Goal: Transaction & Acquisition: Purchase product/service

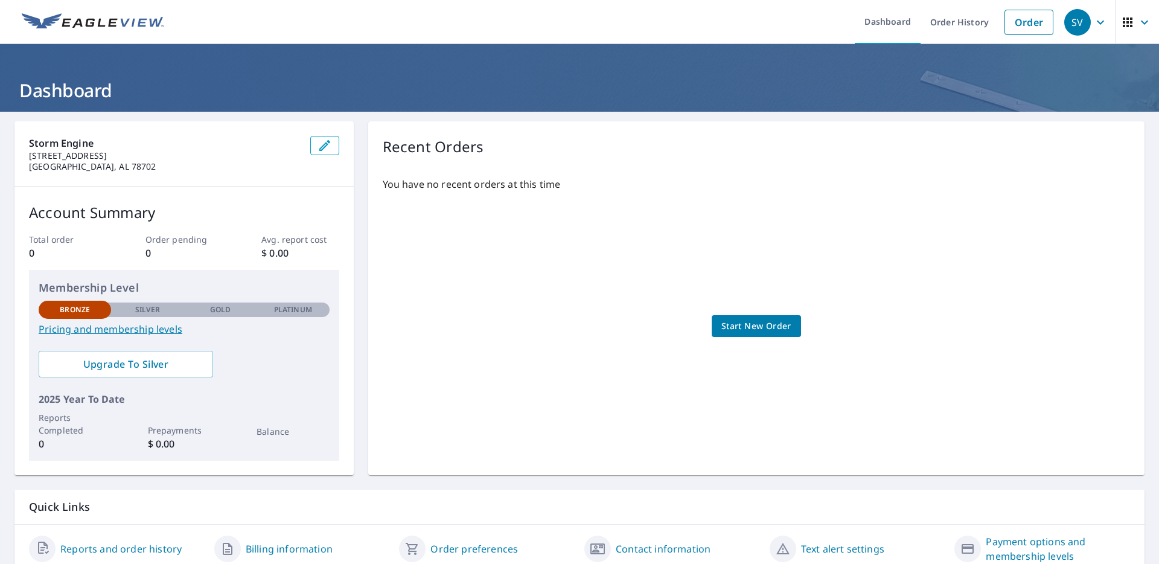
click at [778, 327] on span "Start New Order" at bounding box center [756, 326] width 70 height 15
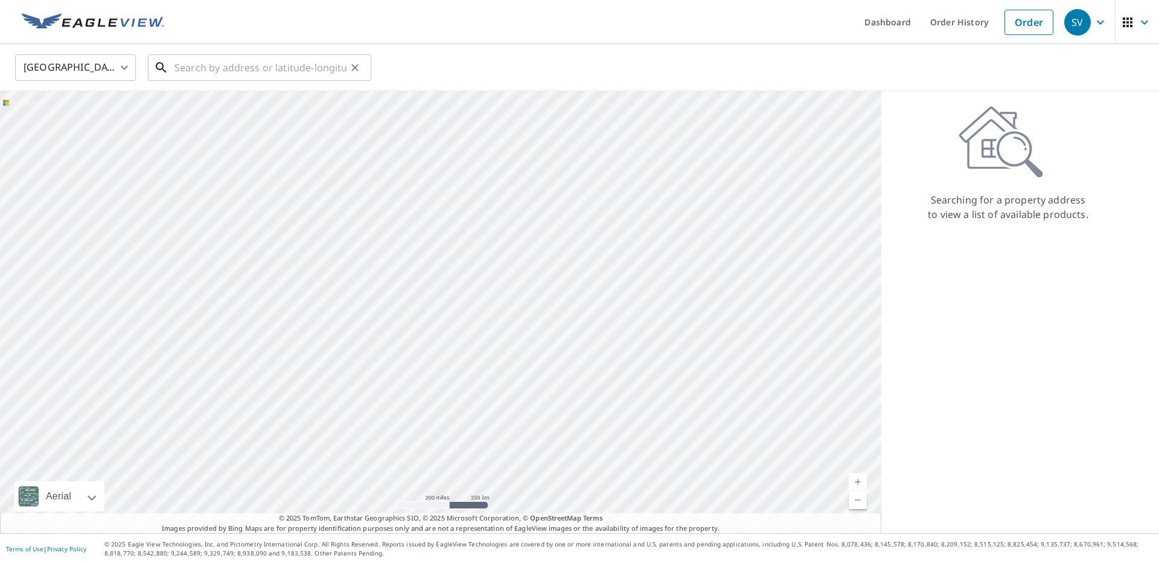
click at [216, 73] on input "text" at bounding box center [260, 68] width 172 height 34
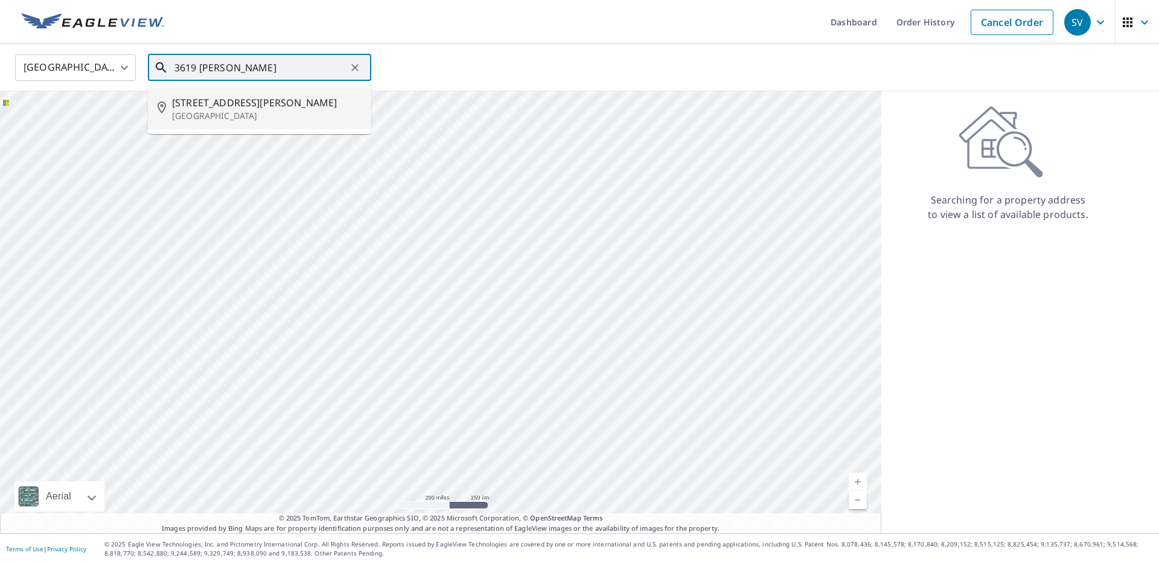
click at [203, 113] on p "[GEOGRAPHIC_DATA]" at bounding box center [267, 116] width 190 height 12
type input "[STREET_ADDRESS][PERSON_NAME][PERSON_NAME]"
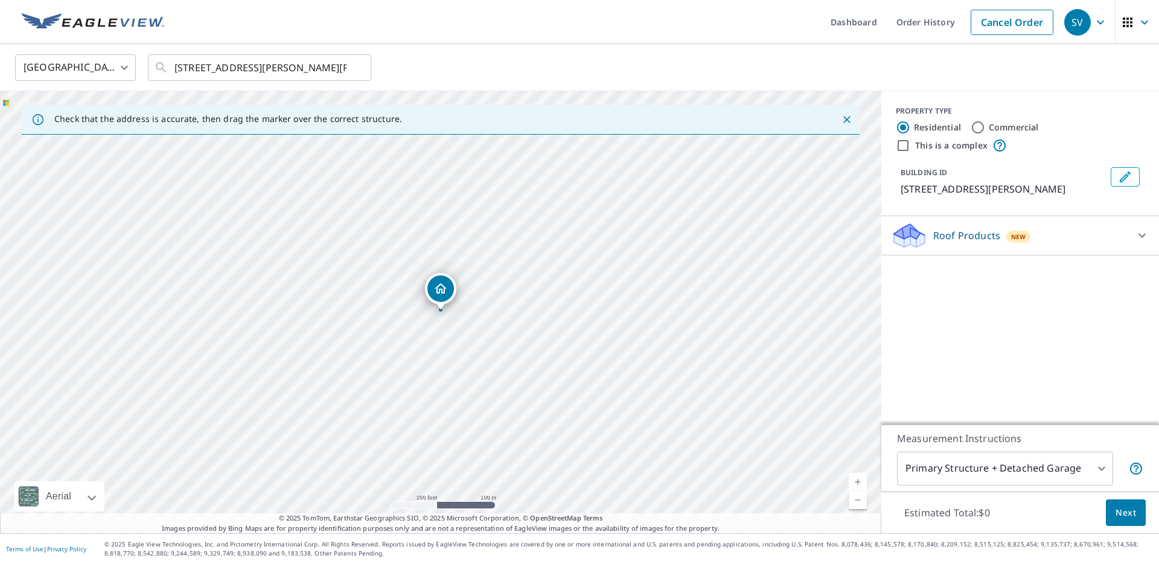
click at [945, 240] on p "Roof Products" at bounding box center [966, 235] width 67 height 14
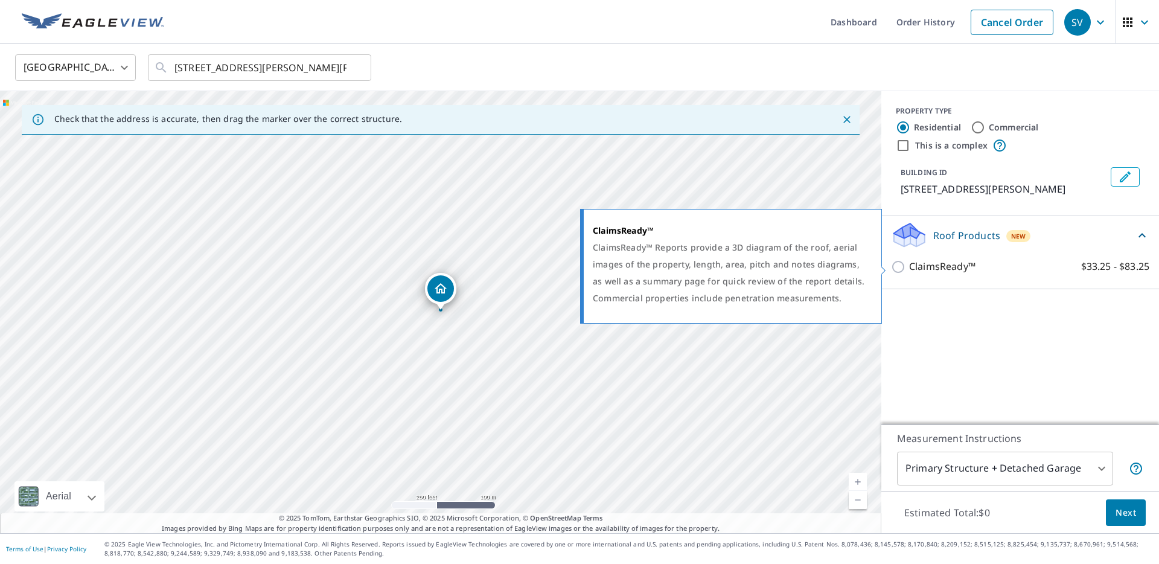
click at [931, 273] on p "ClaimsReady™" at bounding box center [942, 266] width 66 height 15
click at [909, 273] on input "ClaimsReady™ $33.25 - $83.25" at bounding box center [900, 267] width 18 height 14
checkbox input "true"
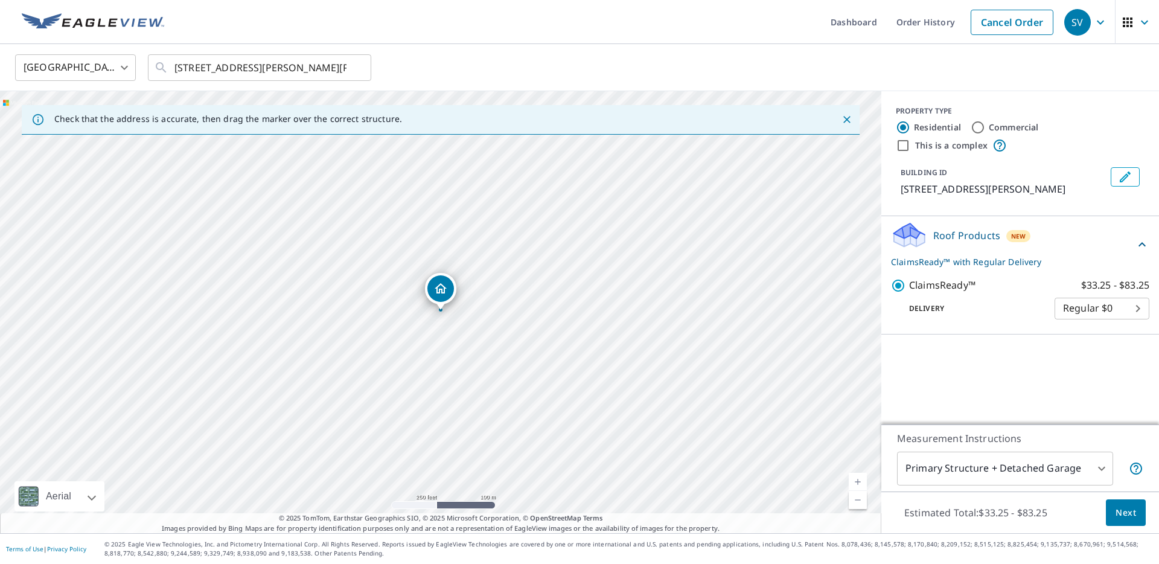
click at [443, 290] on icon "Dropped pin, building 1, Residential property, 3619 Wells Mark Dr Humble, TX 77…" at bounding box center [440, 288] width 14 height 14
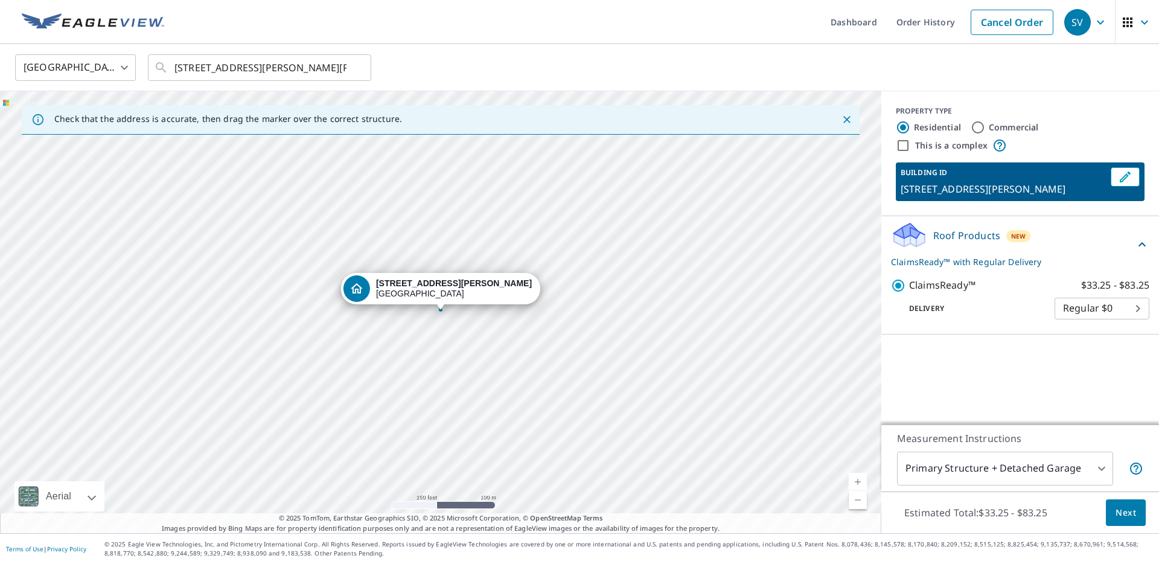
click at [1004, 186] on p "[STREET_ADDRESS][PERSON_NAME]" at bounding box center [1003, 189] width 205 height 14
click at [1102, 467] on body "SV SV Dashboard Order History Cancel Order SV United States [GEOGRAPHIC_DATA] ​…" at bounding box center [579, 282] width 1159 height 564
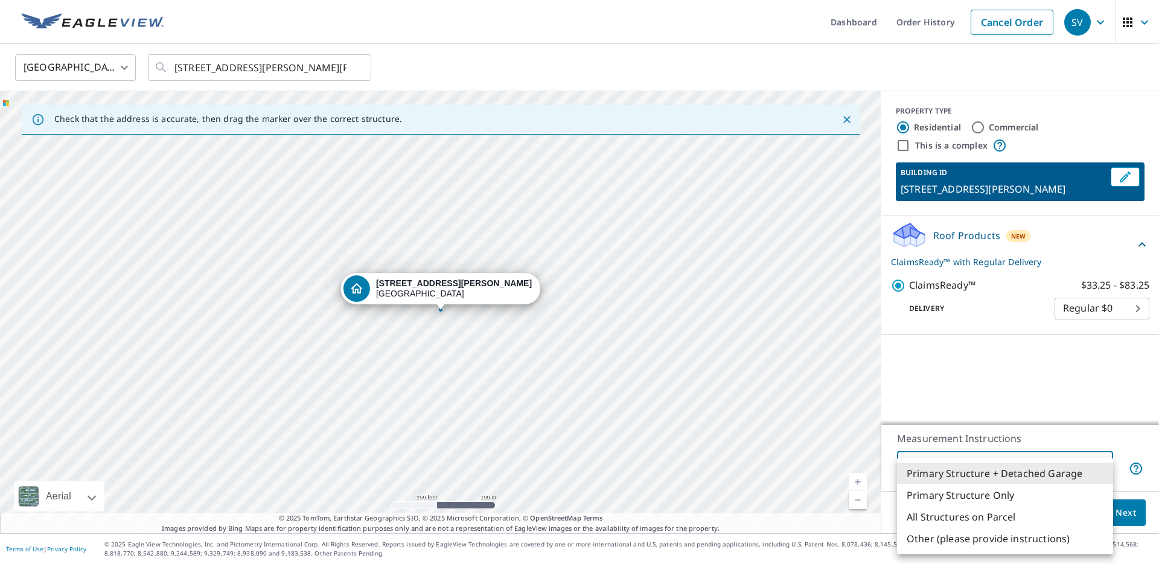
click at [39, 499] on div at bounding box center [579, 282] width 1159 height 564
